Goal: Task Accomplishment & Management: Use online tool/utility

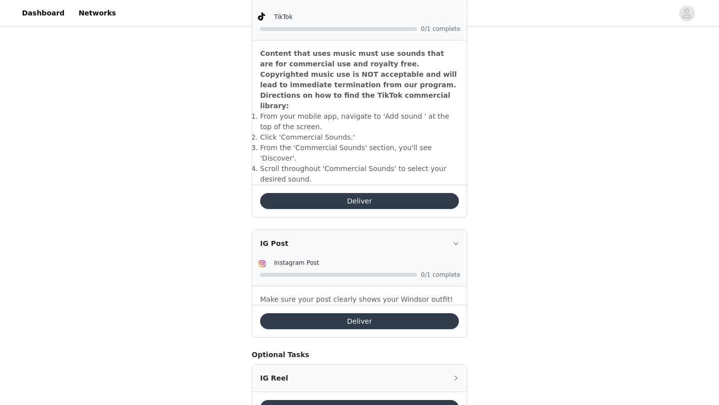
scroll to position [282, 0]
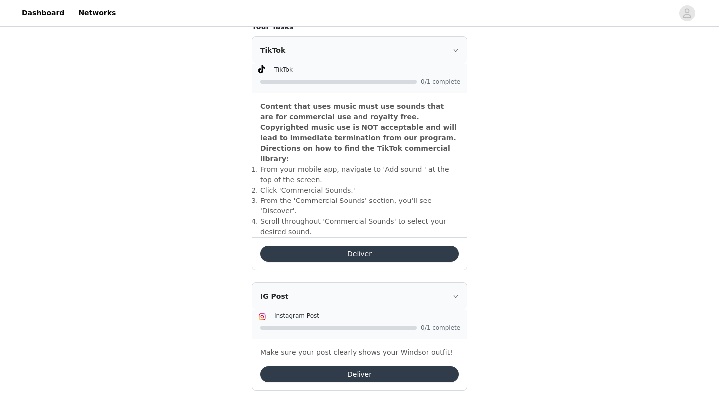
click at [309, 246] on button "Deliver" at bounding box center [359, 254] width 199 height 16
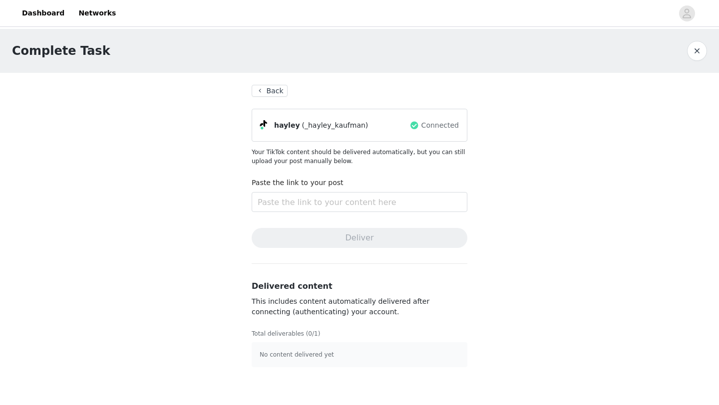
click at [272, 88] on button "Back" at bounding box center [269, 91] width 36 height 12
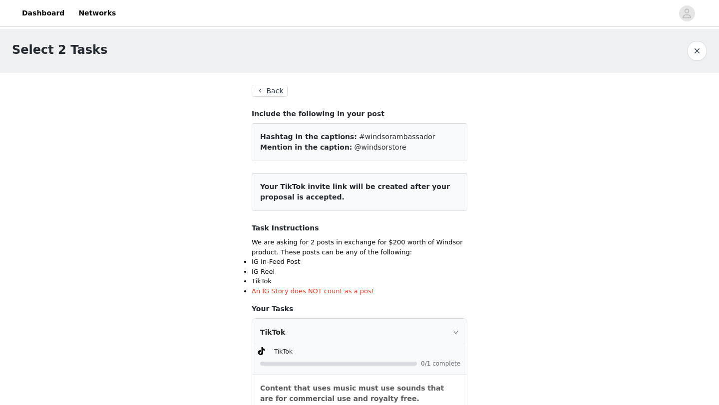
click at [257, 90] on button "Back" at bounding box center [269, 91] width 36 height 12
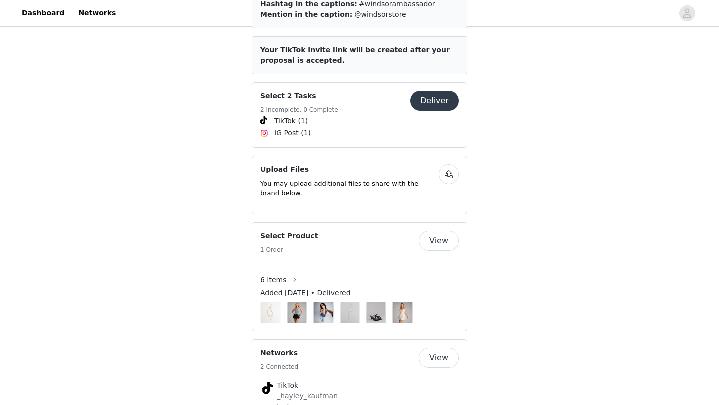
scroll to position [700, 0]
